Goal: Information Seeking & Learning: Learn about a topic

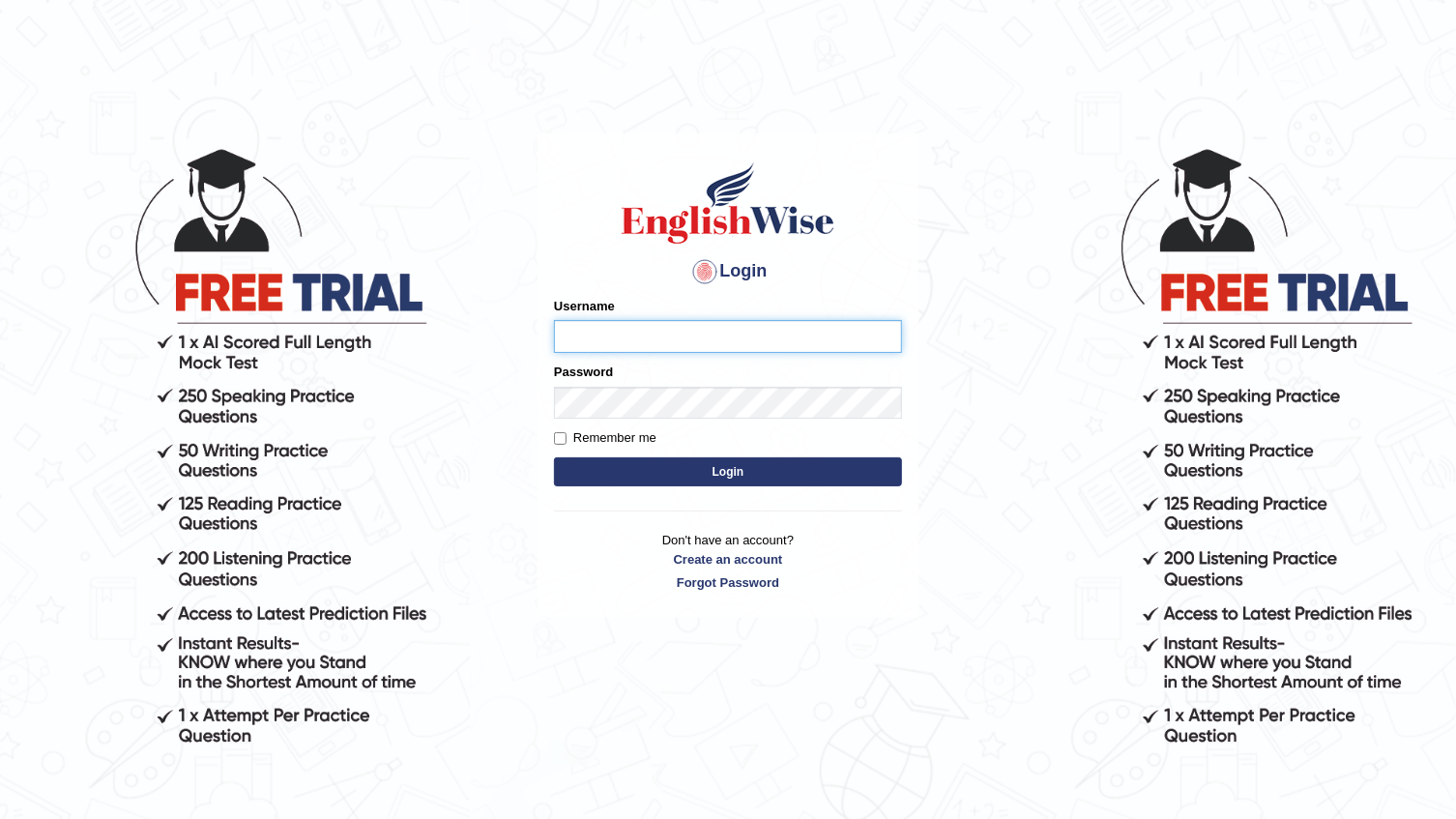
click at [565, 345] on input "Username" at bounding box center [728, 336] width 348 height 33
click at [568, 338] on input "Username" at bounding box center [728, 336] width 348 height 33
click at [650, 318] on div "Username" at bounding box center [728, 324] width 348 height 56
click at [584, 334] on input "Username" at bounding box center [728, 336] width 348 height 33
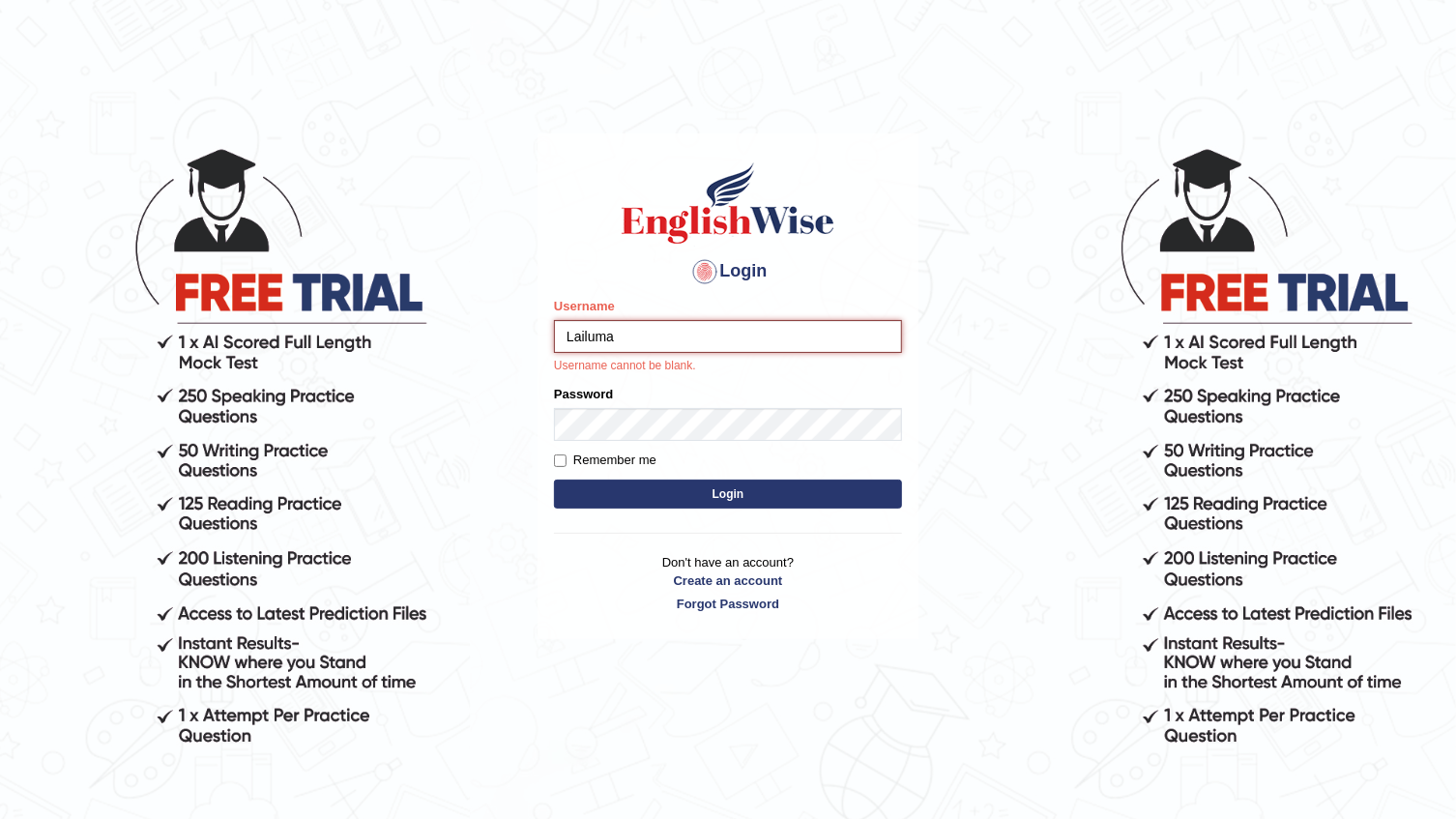
type input "Lailuma"
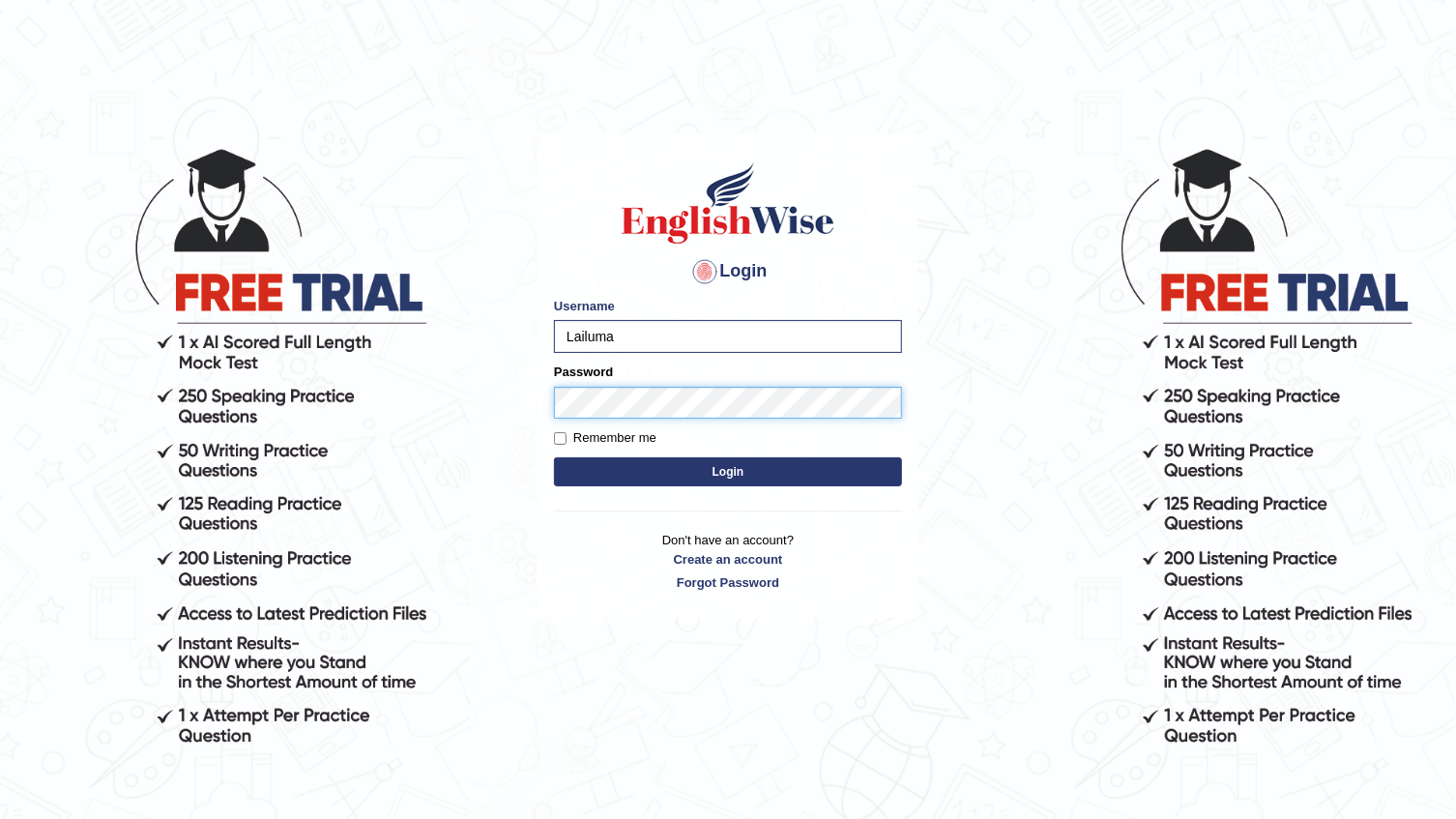
click at [554, 458] on button "Login" at bounding box center [728, 472] width 348 height 29
click at [559, 439] on input "Remember me" at bounding box center [560, 438] width 13 height 13
checkbox input "true"
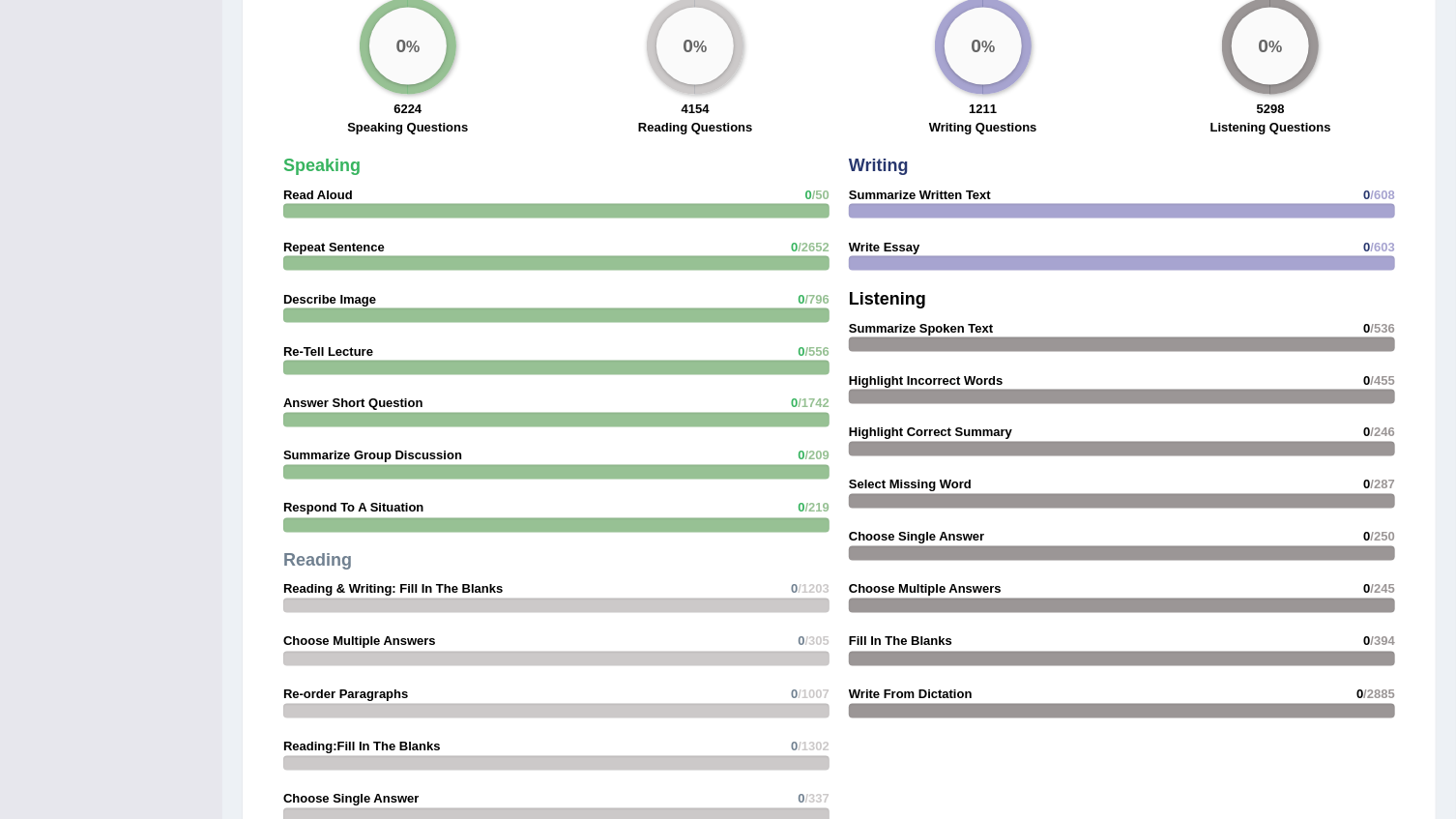
scroll to position [1635, 0]
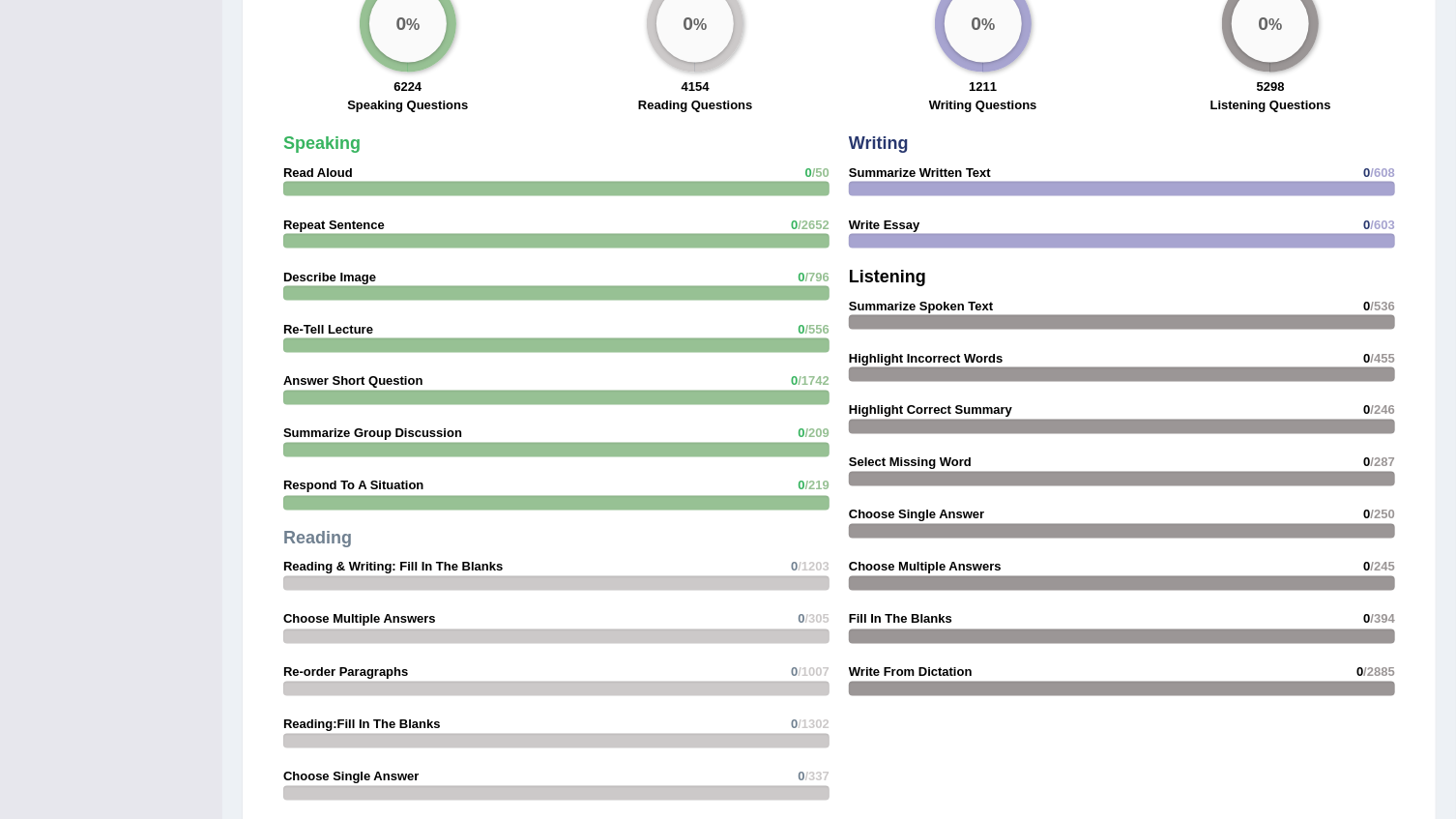
click at [884, 171] on strong "Summarize Written Text" at bounding box center [920, 172] width 142 height 15
click at [894, 186] on div at bounding box center [1123, 188] width 546 height 15
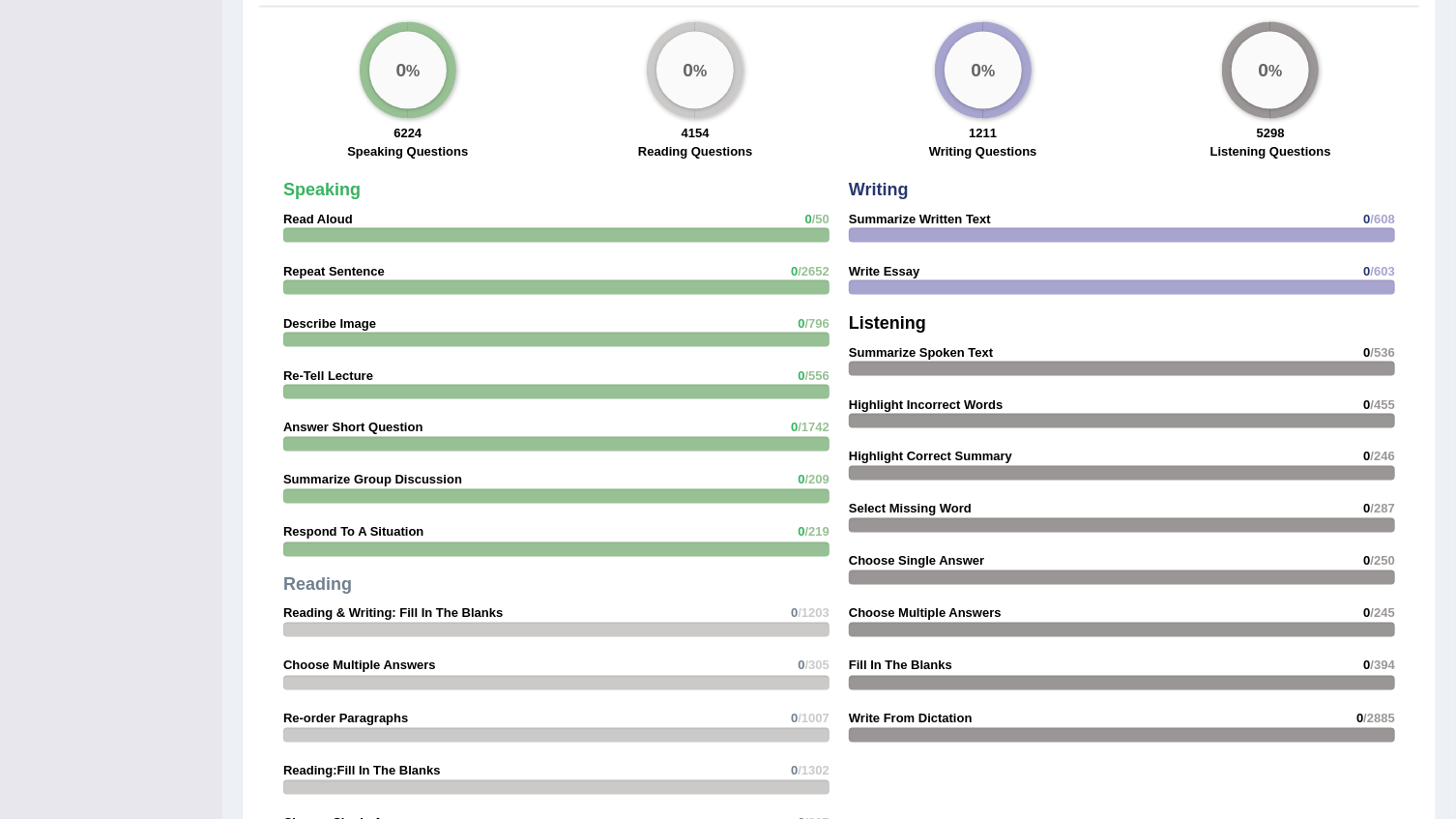
scroll to position [1548, 0]
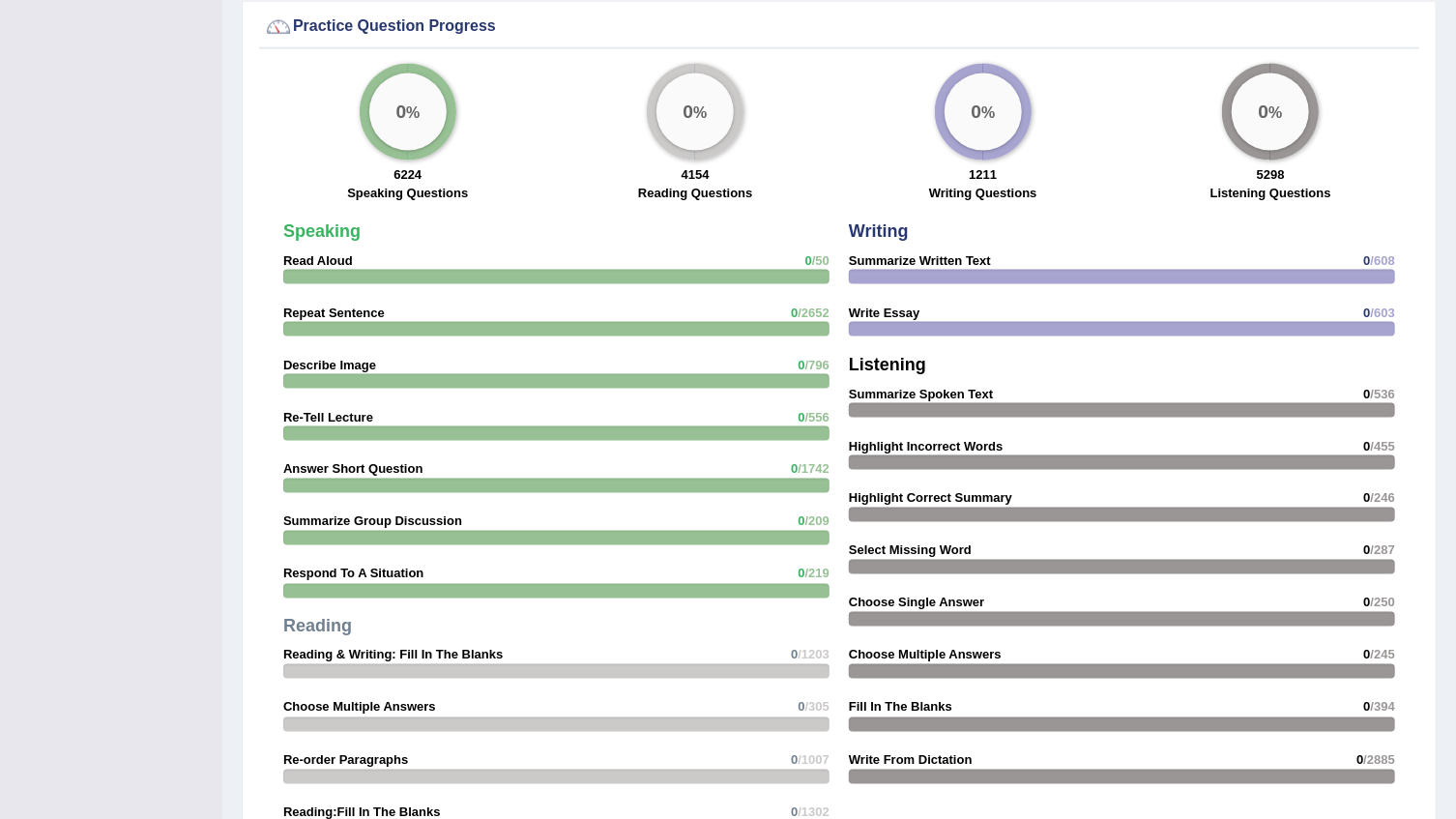
click at [986, 125] on div "0 %" at bounding box center [984, 113] width 78 height 78
click at [986, 120] on div "0 %" at bounding box center [984, 113] width 78 height 78
click at [985, 119] on div "0 %" at bounding box center [984, 113] width 78 height 78
click at [992, 122] on div "0 %" at bounding box center [984, 113] width 78 height 78
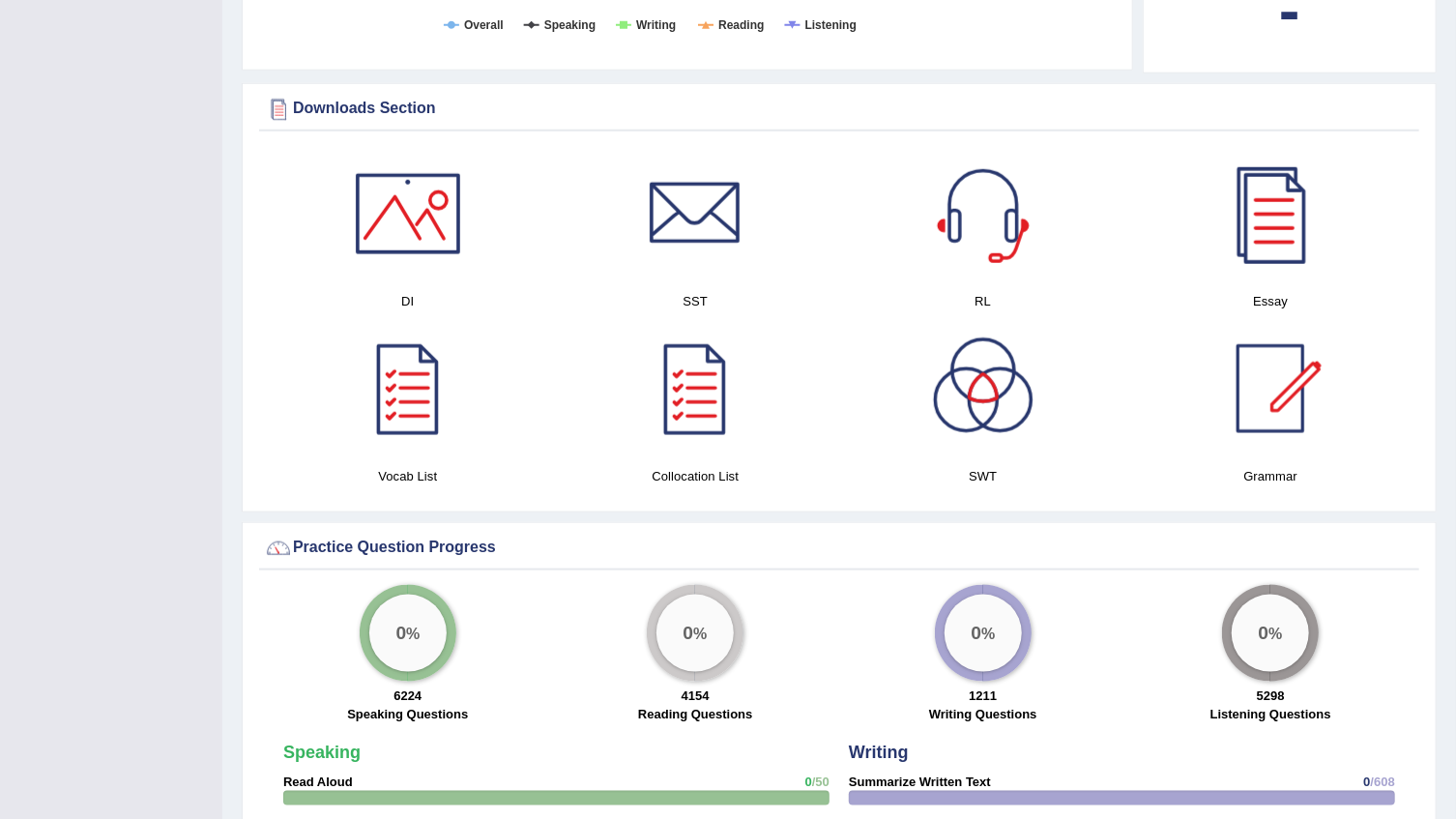
scroll to position [1003, 0]
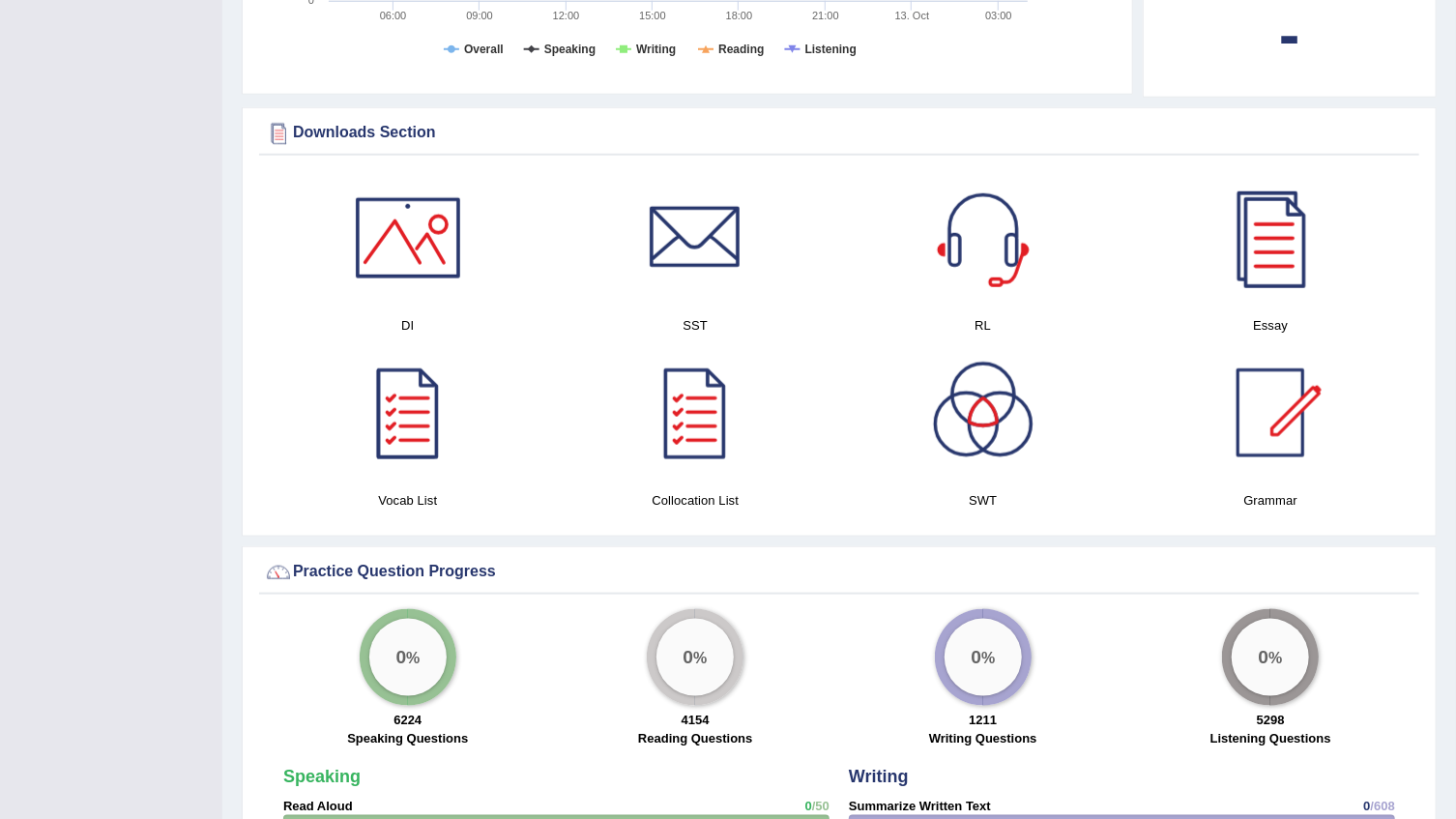
click at [404, 424] on div at bounding box center [407, 412] width 135 height 135
click at [687, 417] on div at bounding box center [695, 412] width 135 height 135
click at [1276, 401] on div at bounding box center [1270, 412] width 135 height 135
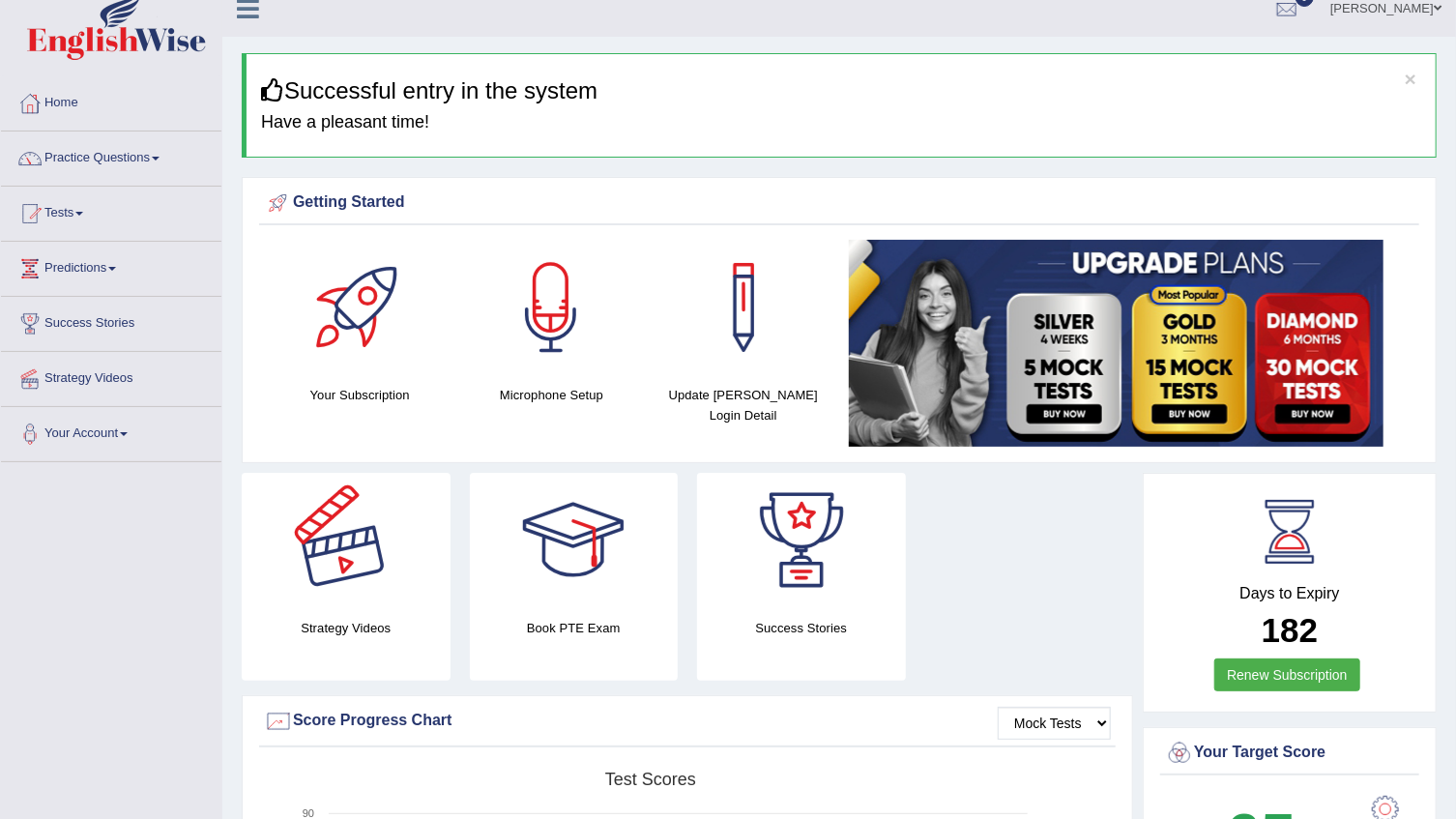
scroll to position [0, 0]
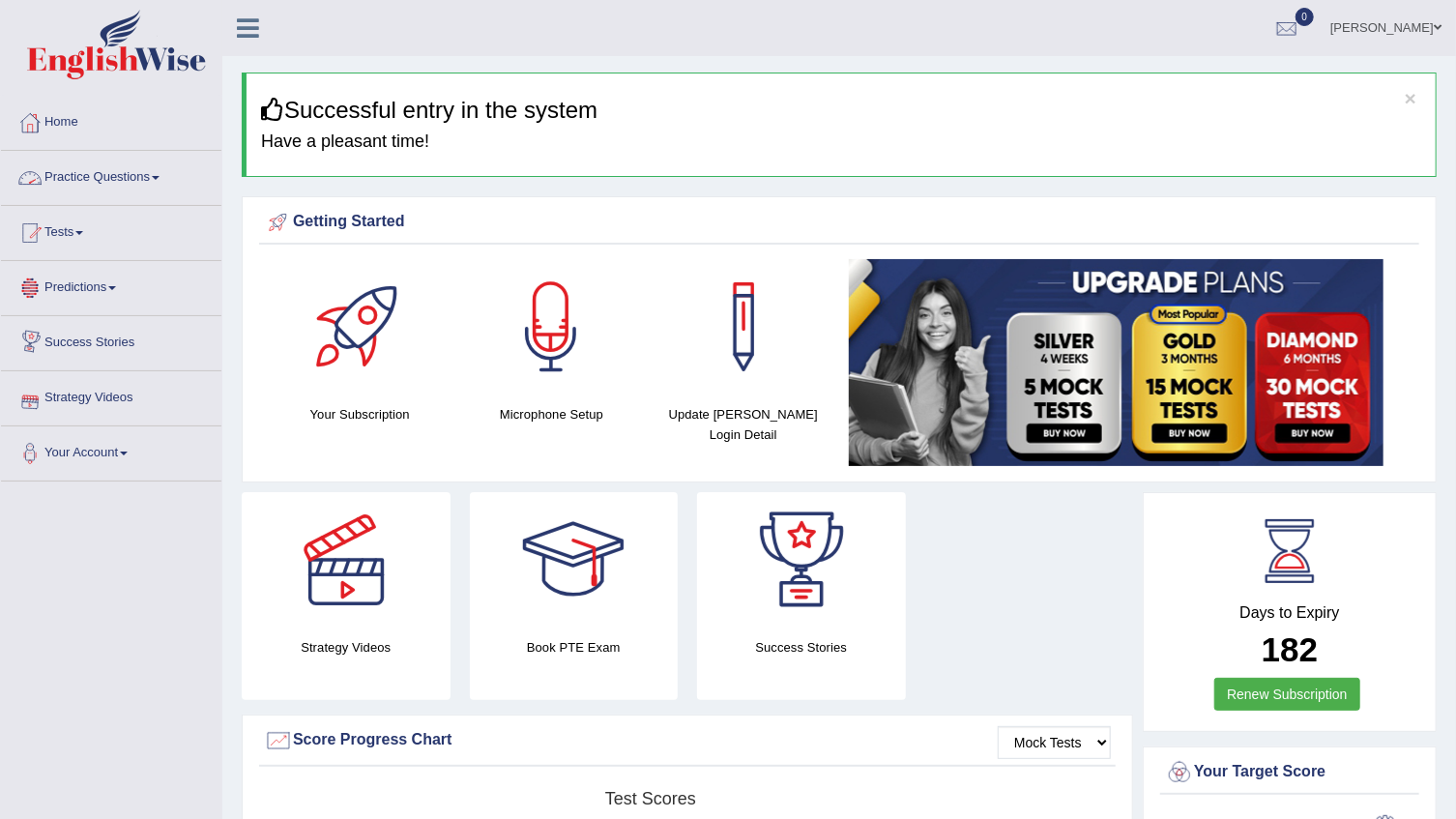
click at [143, 179] on link "Practice Questions" at bounding box center [111, 175] width 221 height 49
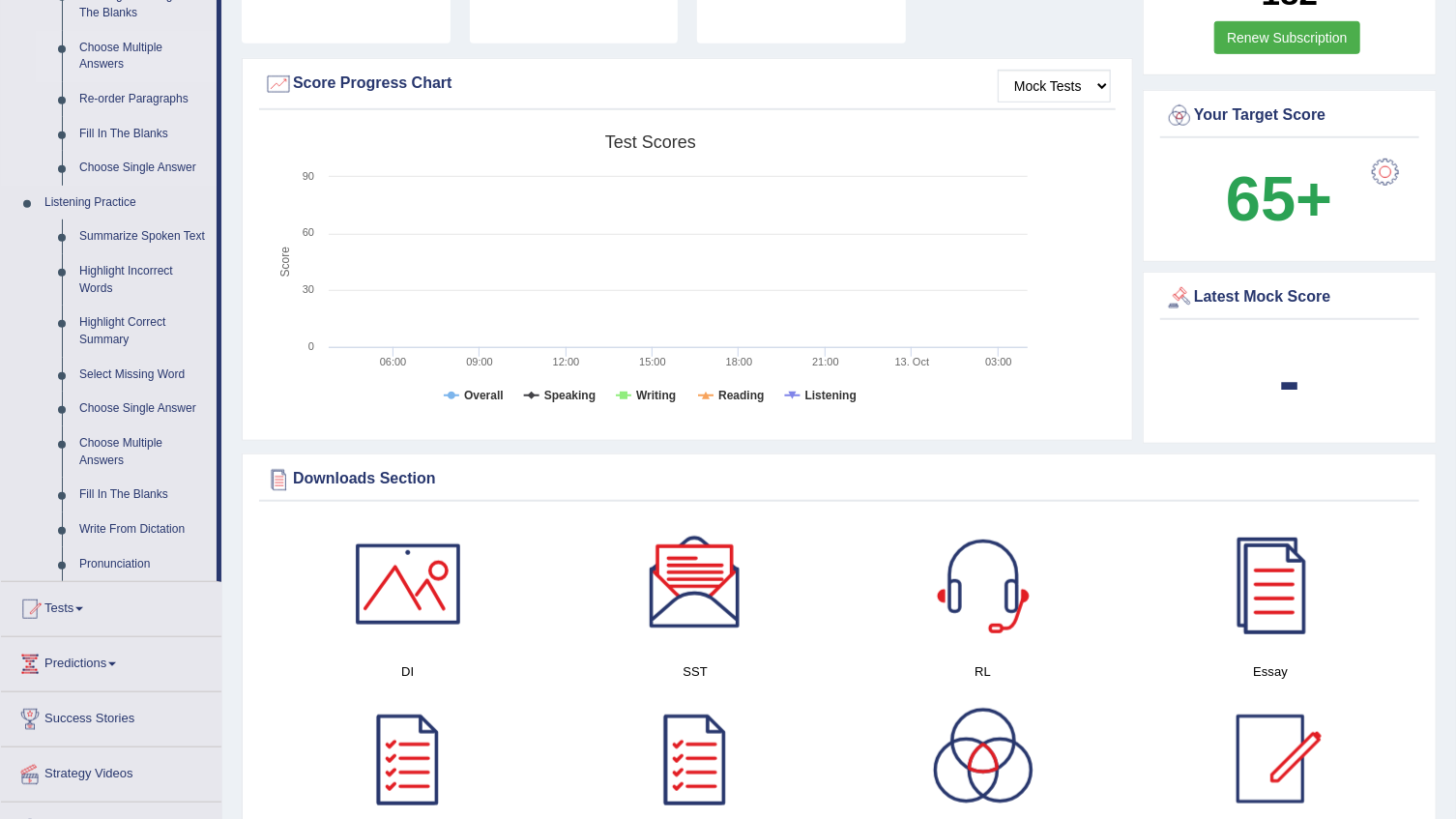
scroll to position [702, 0]
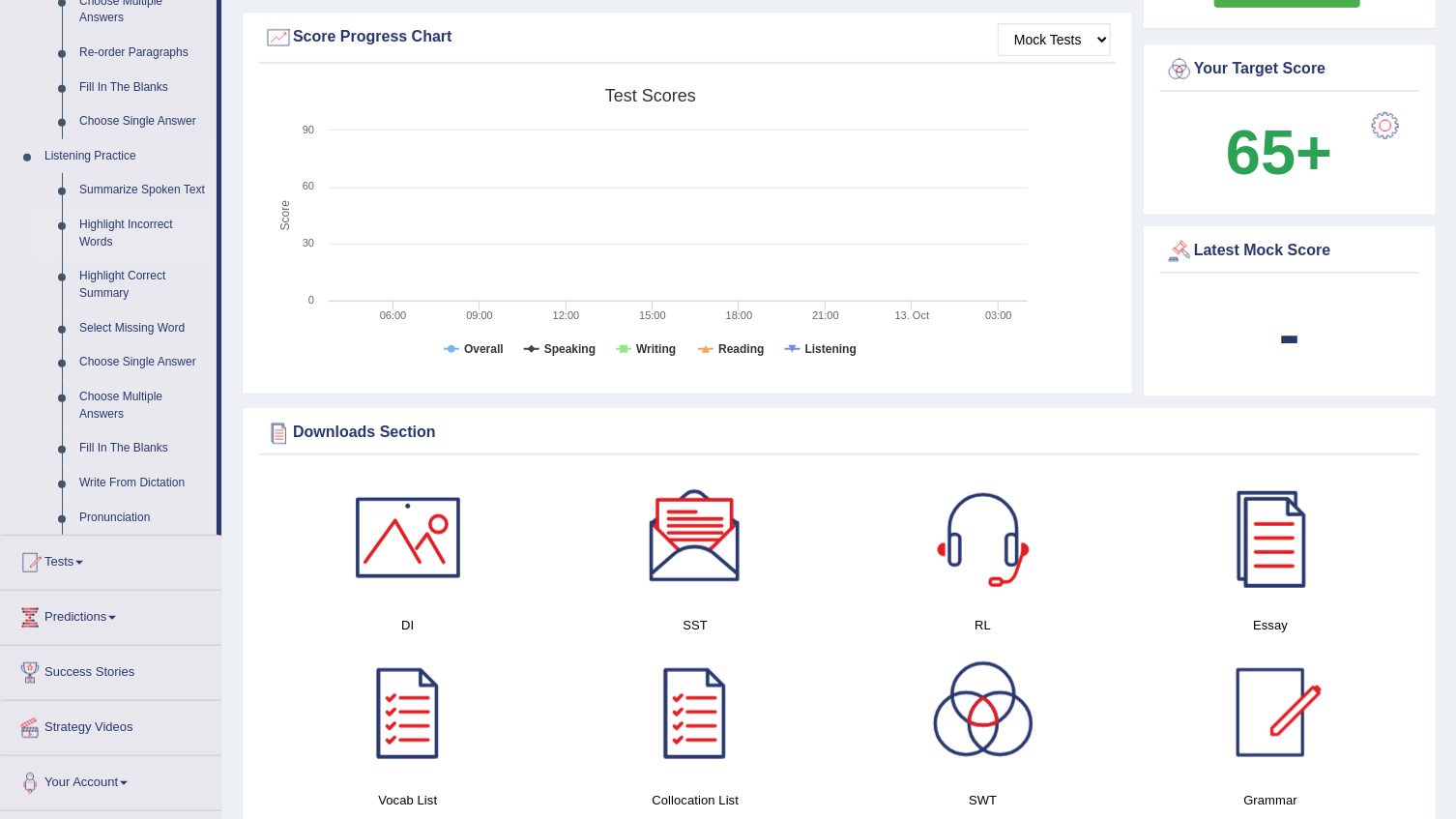
click at [105, 221] on link "Highlight Incorrect Words" at bounding box center [144, 233] width 146 height 51
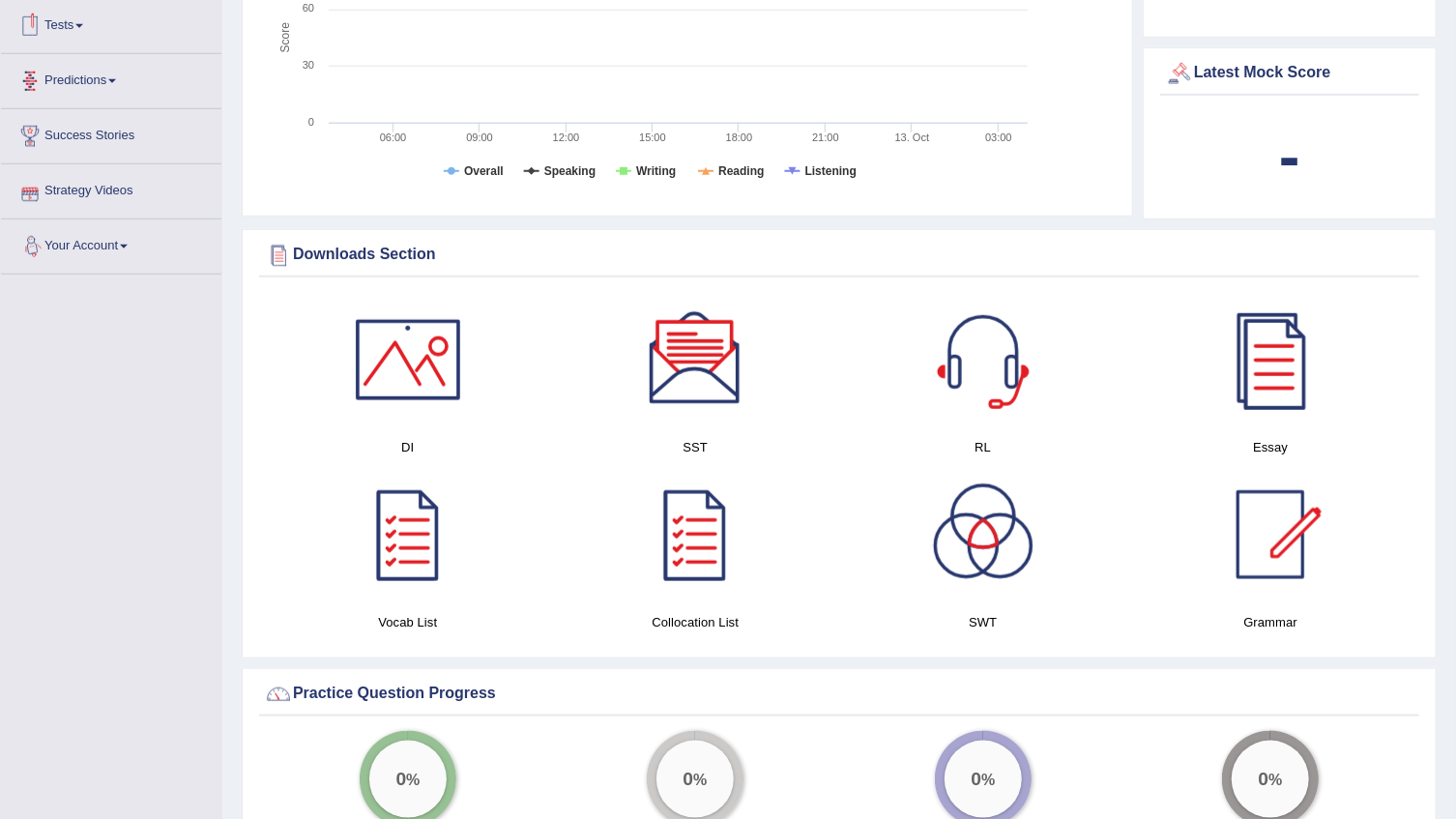
scroll to position [618, 0]
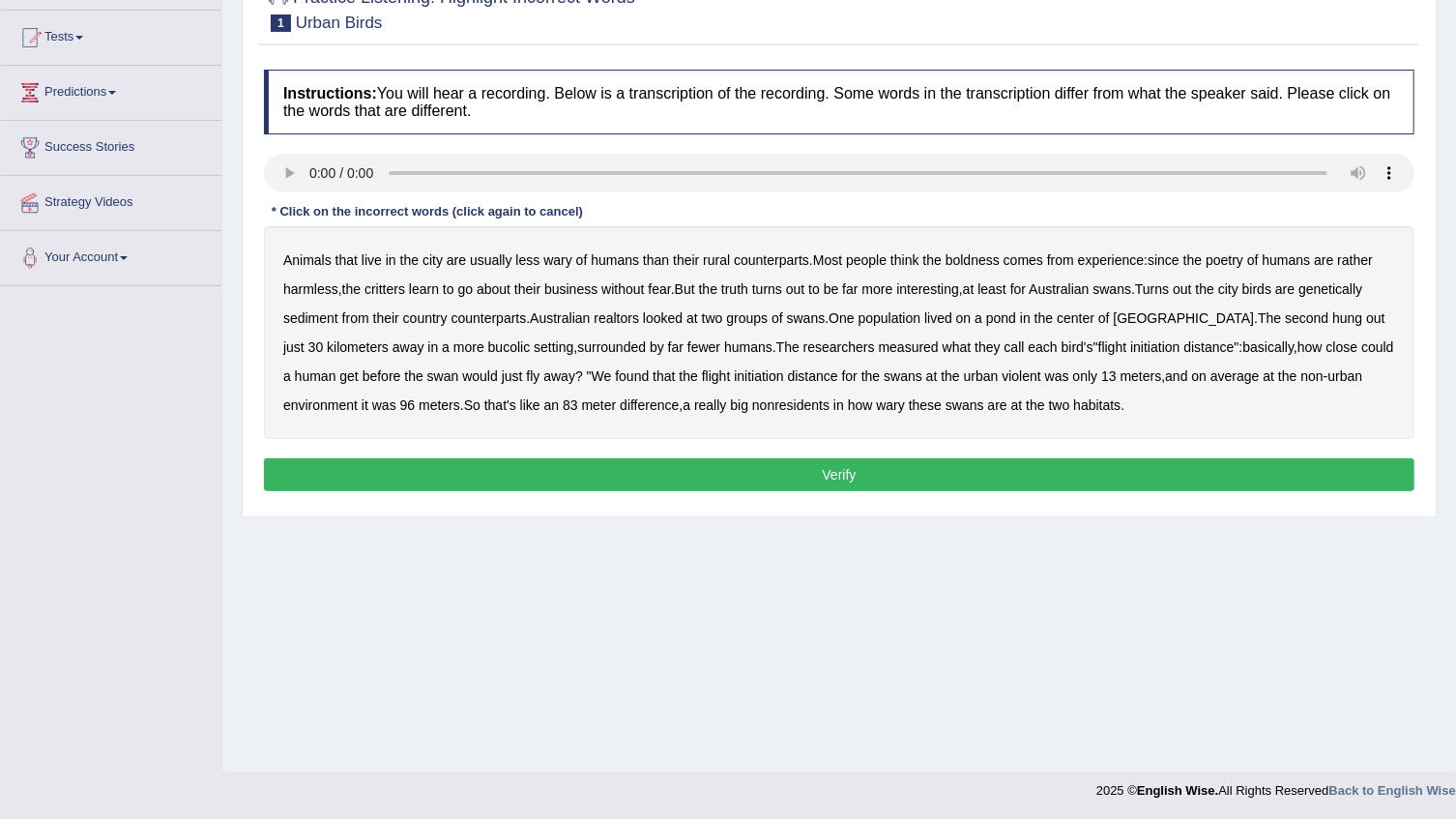
click at [768, 255] on b "counterparts" at bounding box center [772, 260] width 76 height 16
click at [778, 258] on b "counterparts" at bounding box center [772, 260] width 76 height 16
click at [517, 586] on div "Home Practice Listening: Highlight Incorrect Words Urban Birds Next » Report Qu…" at bounding box center [840, 288] width 1234 height 967
click at [541, 624] on div "Home Practice Listening: Highlight Incorrect Words Urban Birds Next » Report Qu…" at bounding box center [840, 288] width 1234 height 967
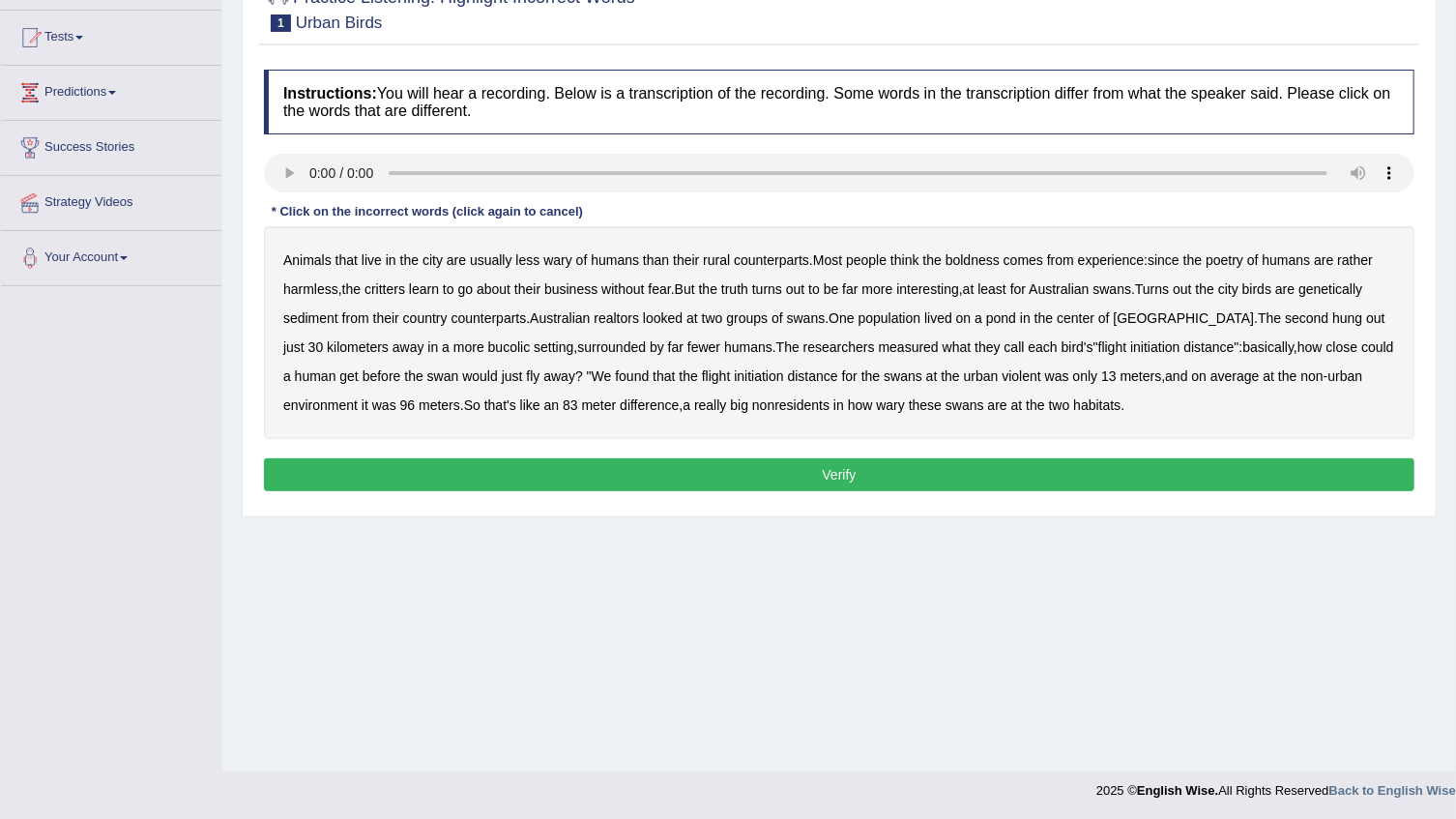
click at [1241, 261] on b "poetry" at bounding box center [1225, 260] width 38 height 16
click at [931, 290] on b "interesting" at bounding box center [927, 290] width 63 height 16
click at [933, 290] on b "interesting" at bounding box center [927, 290] width 63 height 16
click at [319, 310] on b "sediment" at bounding box center [311, 318] width 55 height 16
click at [783, 402] on b "nonresidents" at bounding box center [791, 405] width 78 height 16
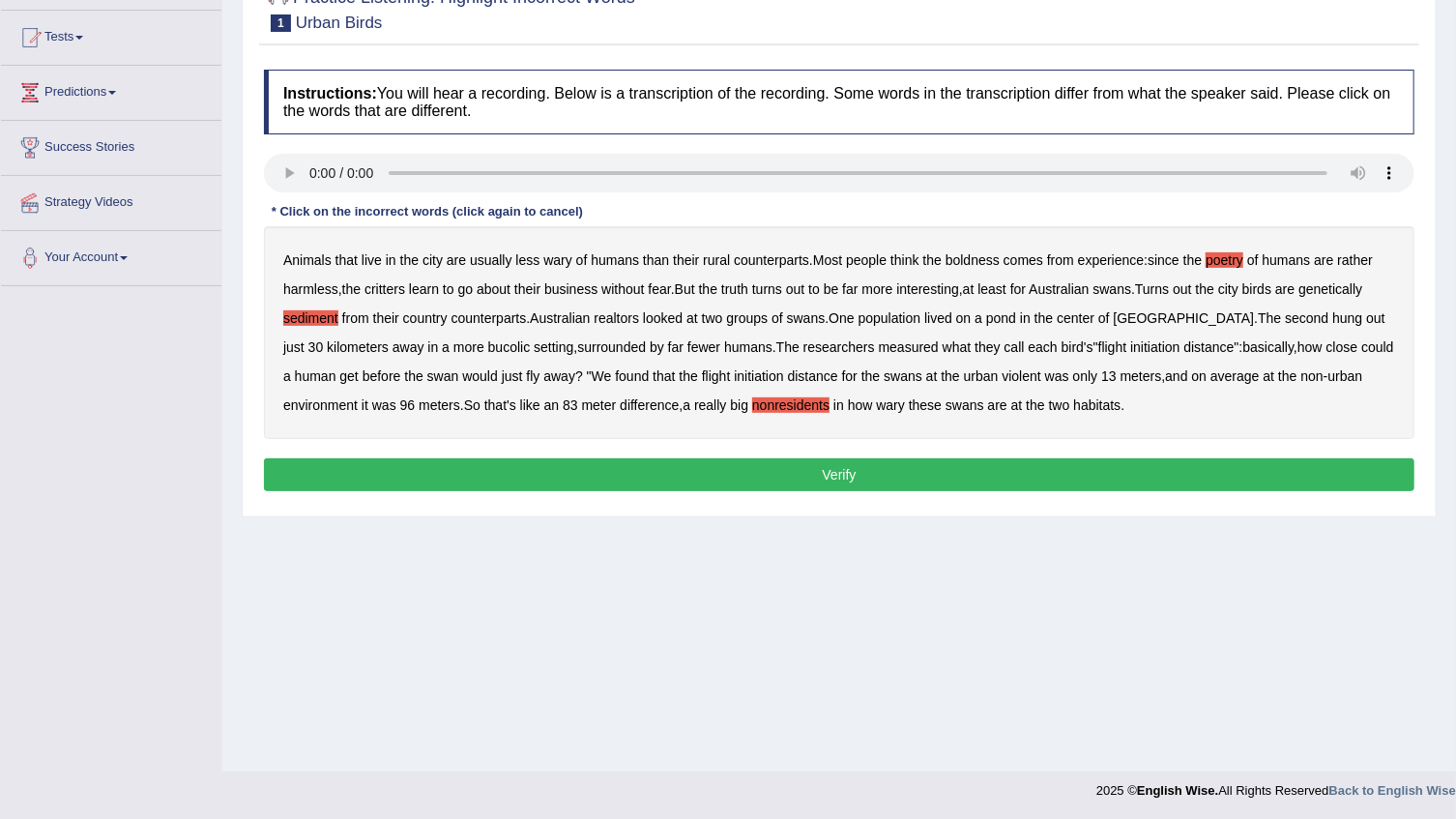
click at [812, 470] on button "Verify" at bounding box center [840, 475] width 1151 height 33
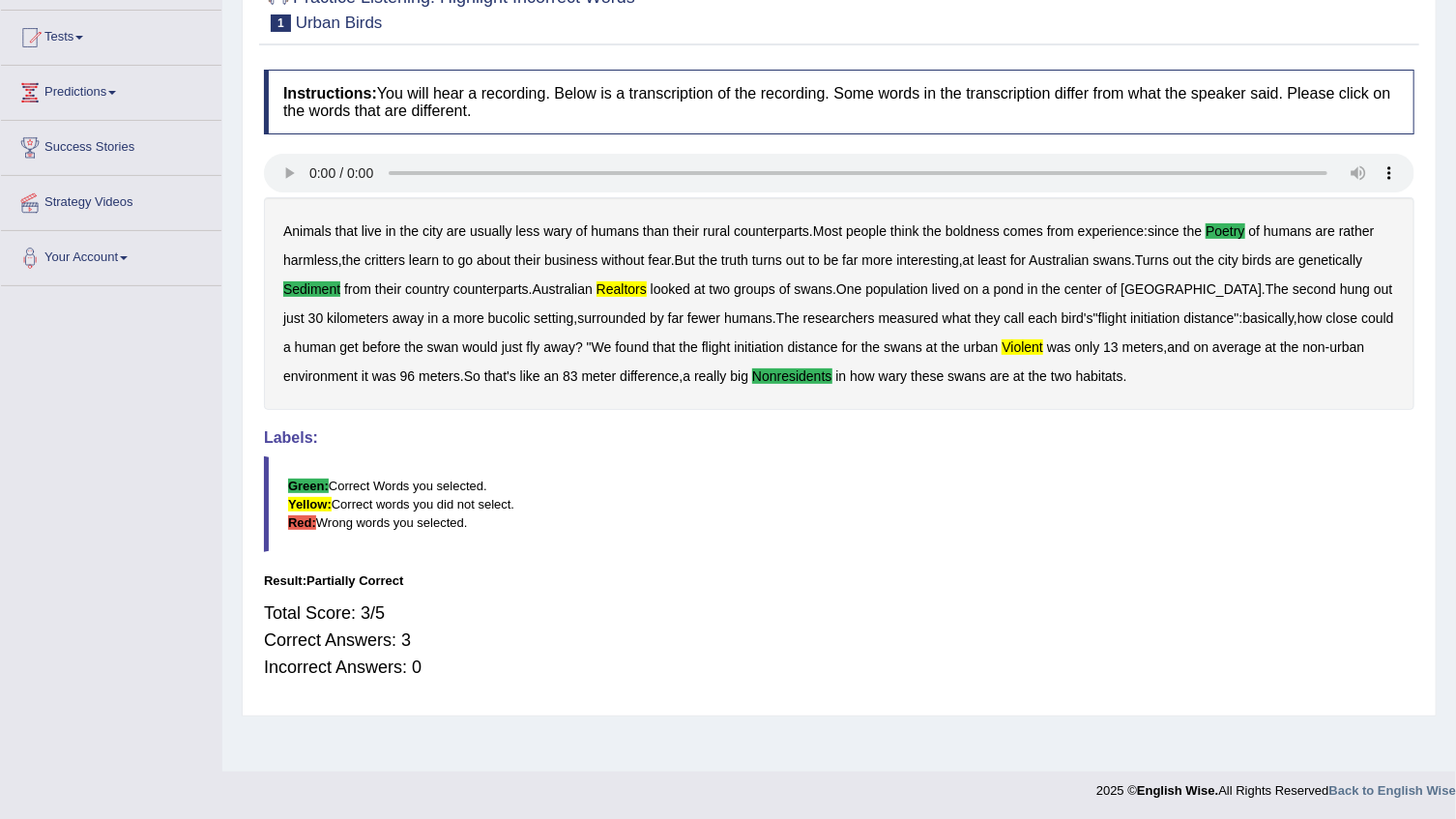
click at [693, 532] on blockquote "Green: Correct Words you selected. Yellow: Correct words you did not select. Re…" at bounding box center [840, 504] width 1151 height 95
